Goal: Navigation & Orientation: Find specific page/section

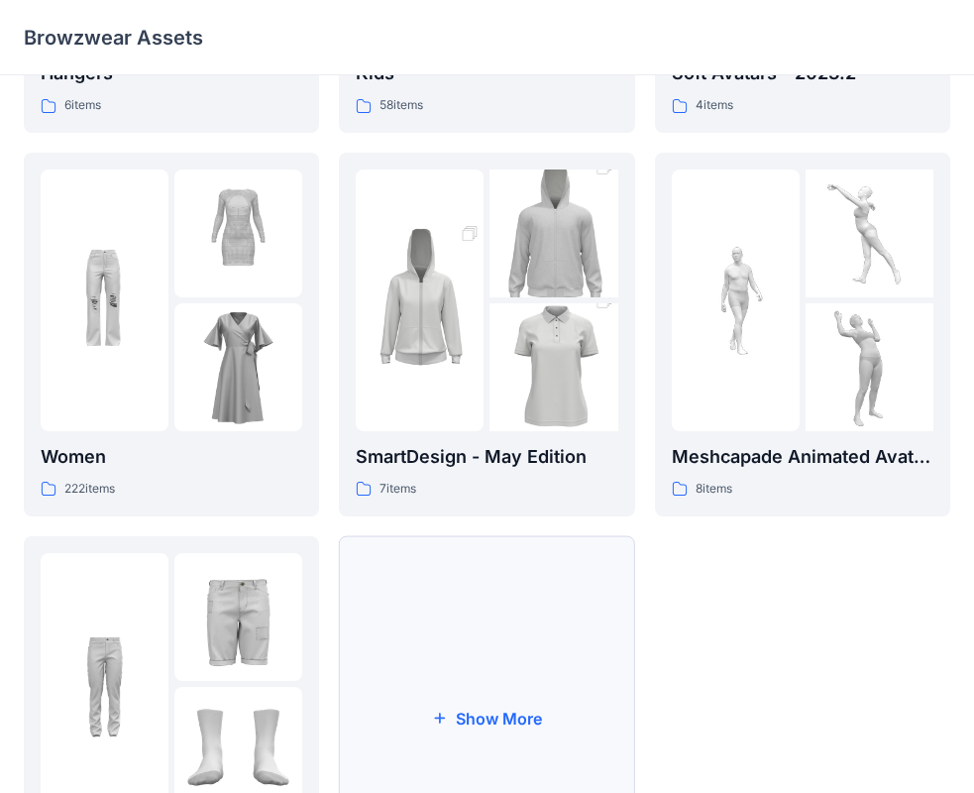
scroll to position [396, 0]
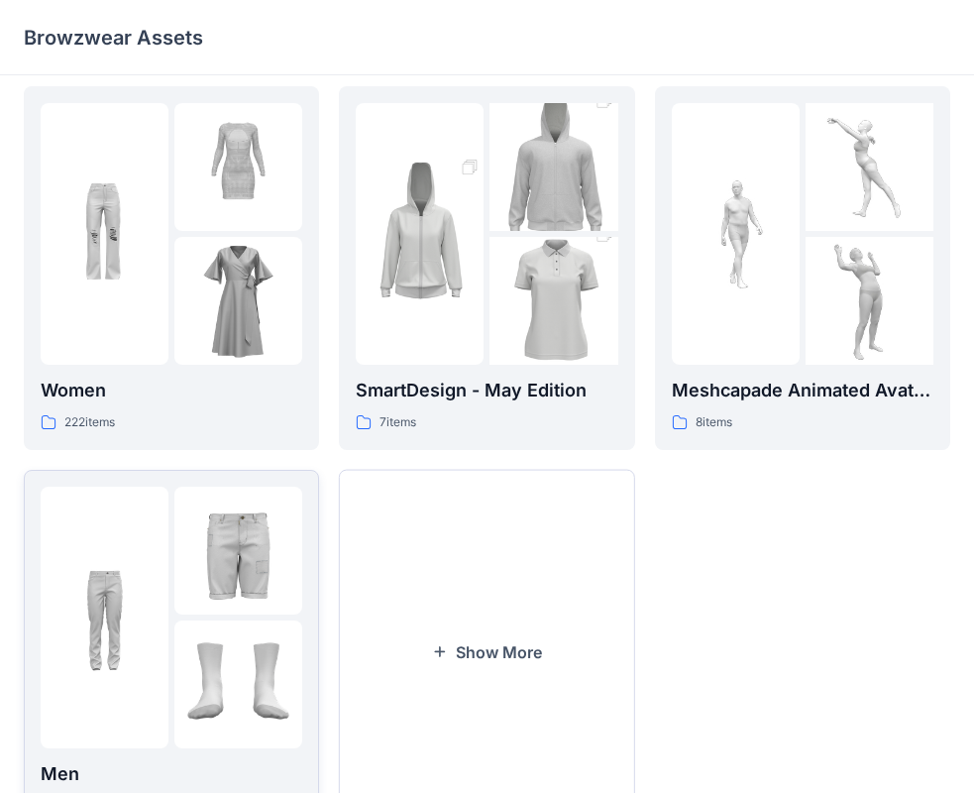
click at [236, 642] on img at bounding box center [238, 684] width 128 height 128
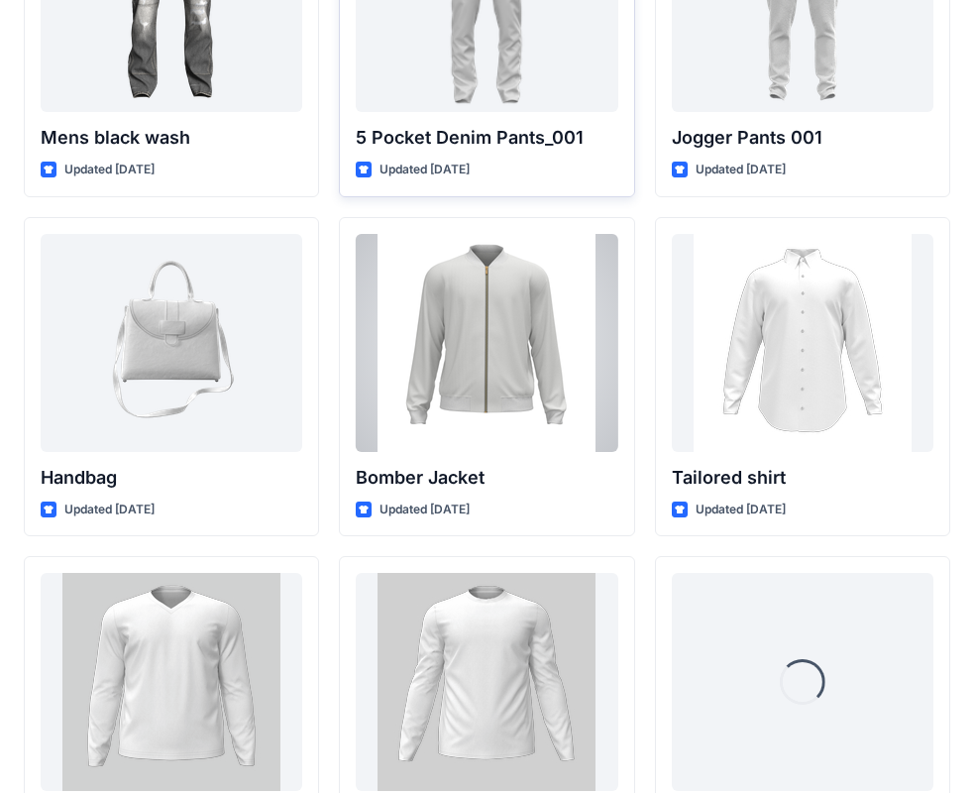
scroll to position [937, 0]
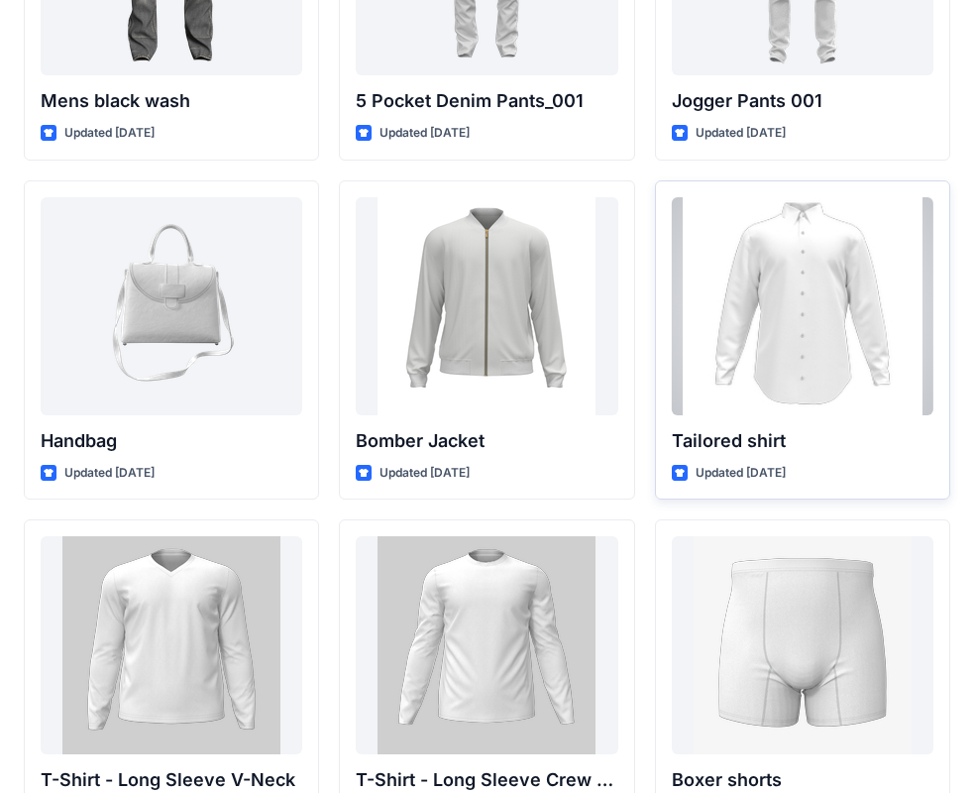
click at [828, 367] on div at bounding box center [803, 306] width 262 height 218
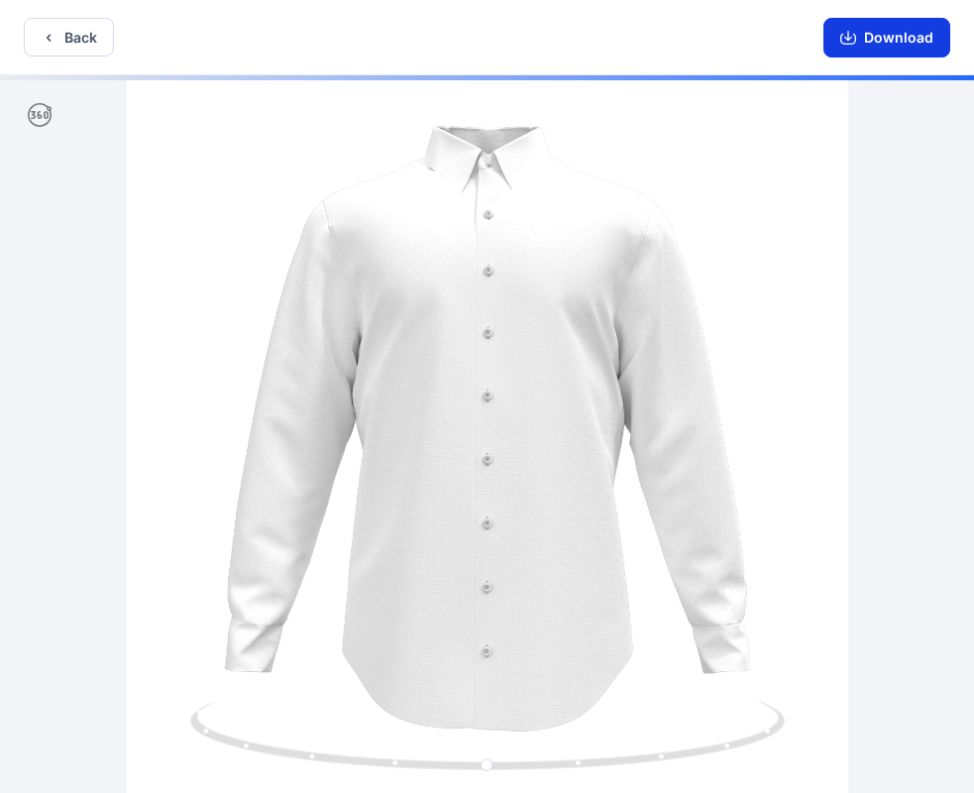
click at [854, 42] on icon "button" at bounding box center [848, 38] width 16 height 16
